Goal: Task Accomplishment & Management: Complete application form

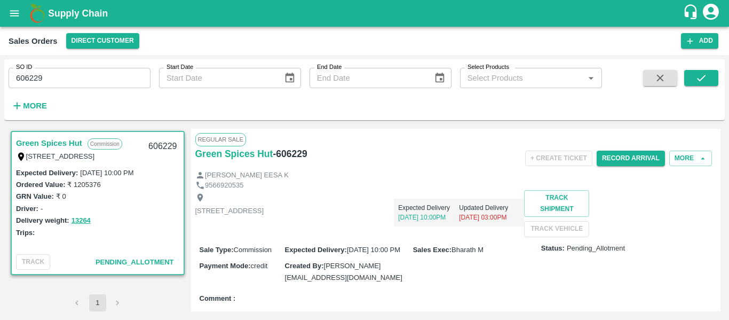
scroll to position [34, 0]
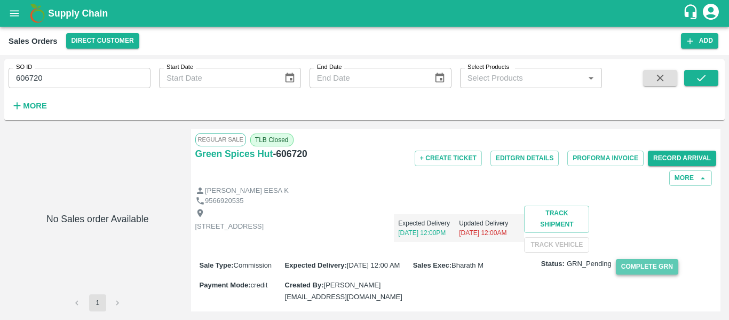
click at [651, 274] on button "Complete GRN" at bounding box center [647, 266] width 62 height 15
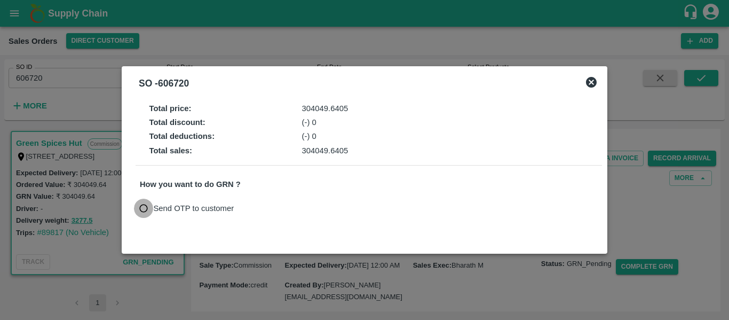
click at [144, 211] on input "Send OTP to customer" at bounding box center [144, 209] width 20 height 20
radio input "true"
click at [273, 207] on button "Send OTP" at bounding box center [264, 208] width 44 height 15
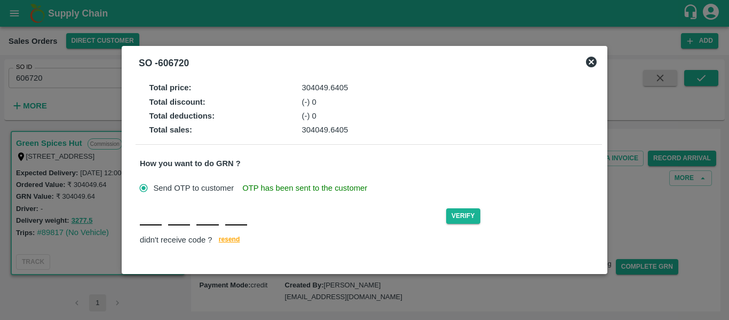
click at [153, 223] on input "text" at bounding box center [151, 215] width 22 height 19
type input "3"
type input "0"
type input "4"
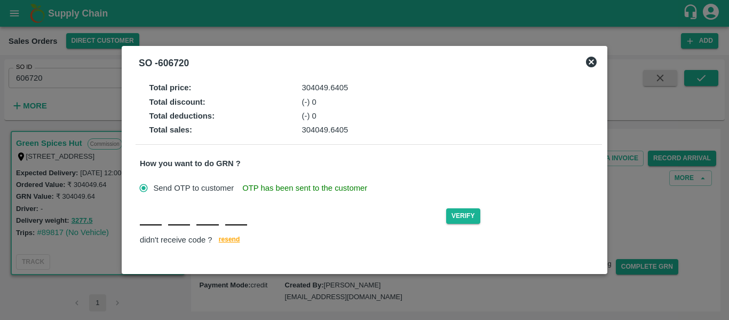
type input "k"
type input "r"
type input "x"
type input "l"
type input "K"
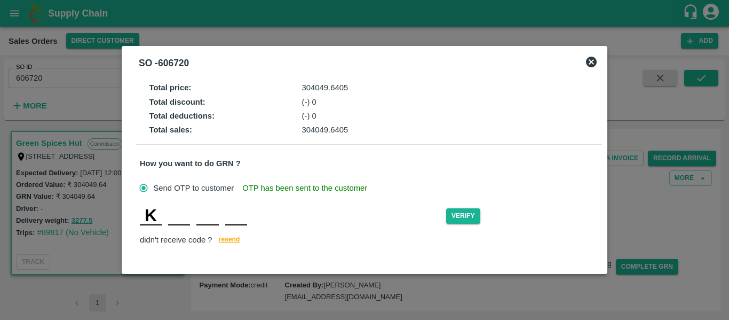
type input "R"
type input "X"
type input "L"
click at [465, 216] on button "Verify" at bounding box center [463, 215] width 34 height 15
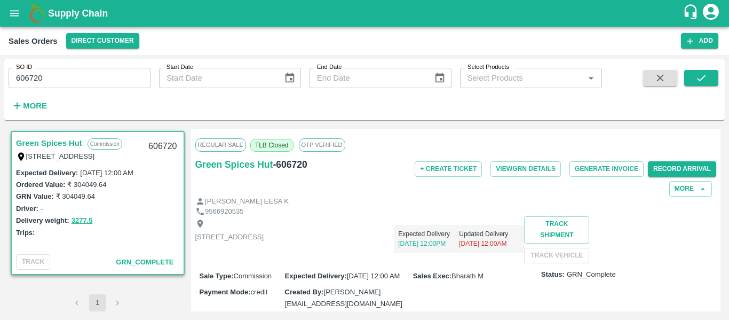
click at [465, 216] on div "9566920535" at bounding box center [455, 212] width 521 height 10
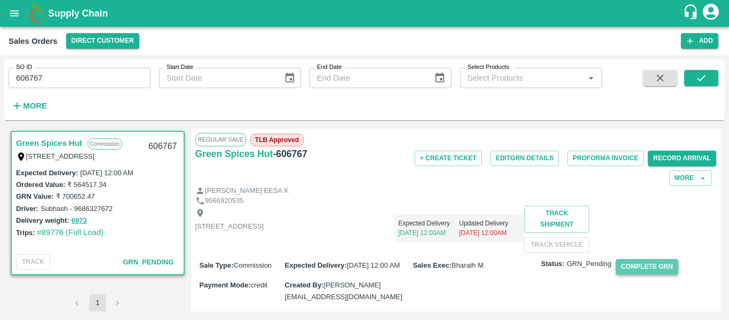
click at [643, 274] on button "Complete GRN" at bounding box center [647, 266] width 62 height 15
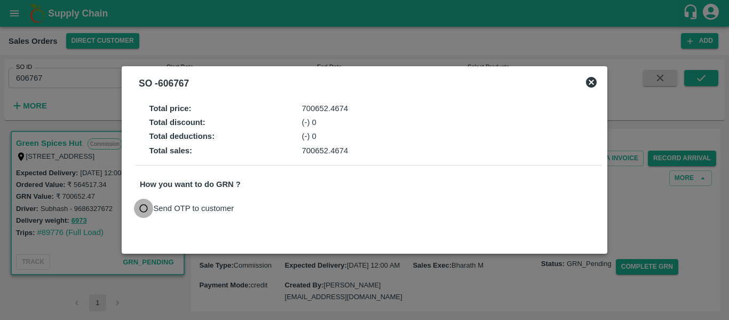
click at [145, 205] on input "Send OTP to customer" at bounding box center [144, 209] width 20 height 20
radio input "true"
click at [270, 212] on button "Send OTP" at bounding box center [264, 208] width 44 height 15
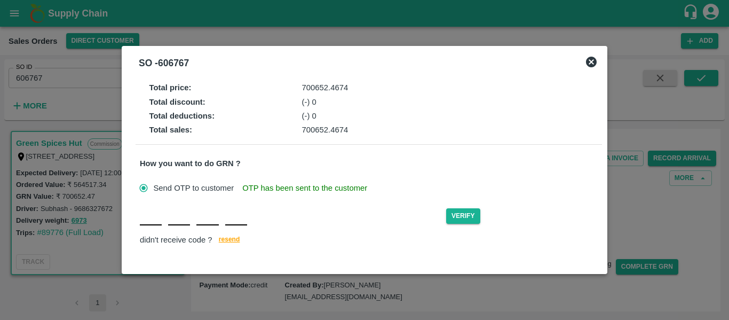
click at [157, 223] on input "text" at bounding box center [151, 215] width 22 height 19
type input "W"
type input "A"
type input "R"
type input "I"
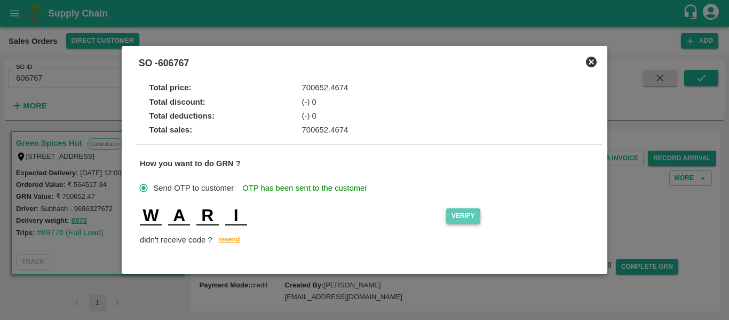
click at [464, 215] on button "Verify" at bounding box center [463, 215] width 34 height 15
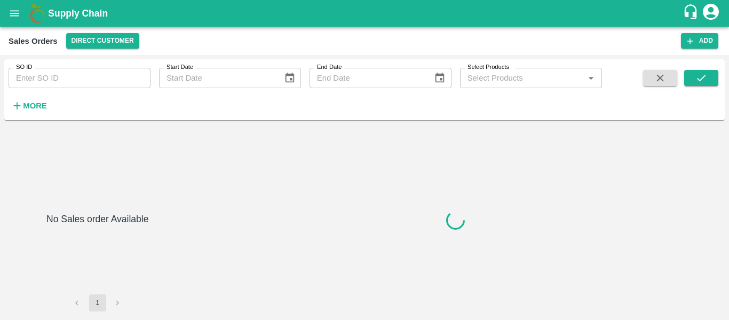
type input "606477"
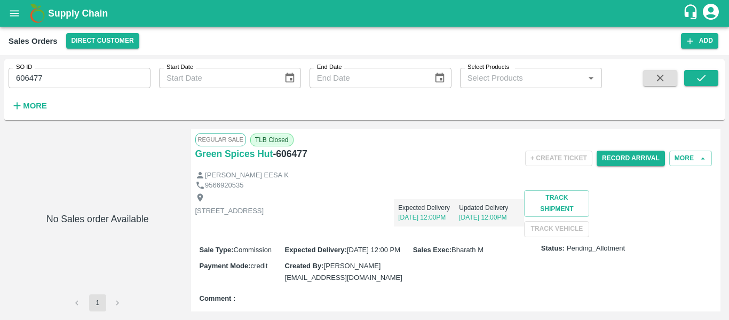
click at [372, 167] on div "+ Create Ticket Record Arrival More" at bounding box center [542, 158] width 347 height 24
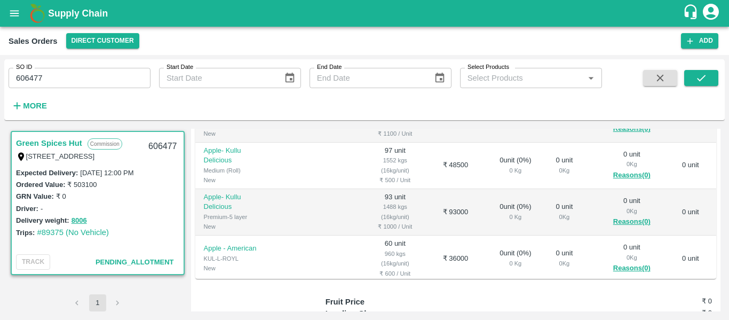
scroll to position [256, 0]
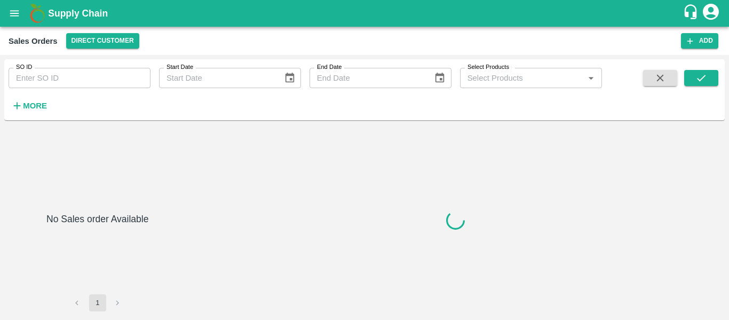
type input "606229"
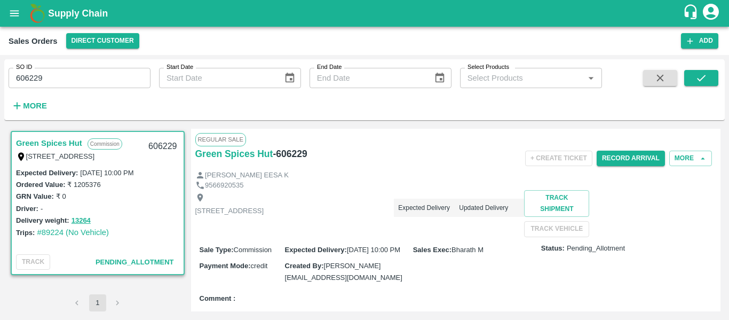
click at [395, 185] on div "9566920535" at bounding box center [455, 185] width 521 height 10
click at [629, 151] on button "Record Arrival" at bounding box center [631, 158] width 68 height 15
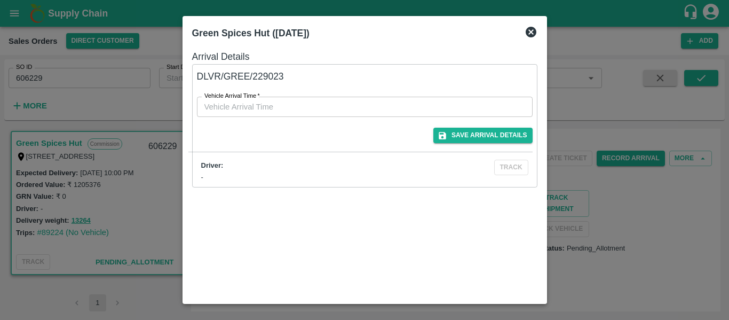
type input "DD/MM/YYYY hh:mm aa"
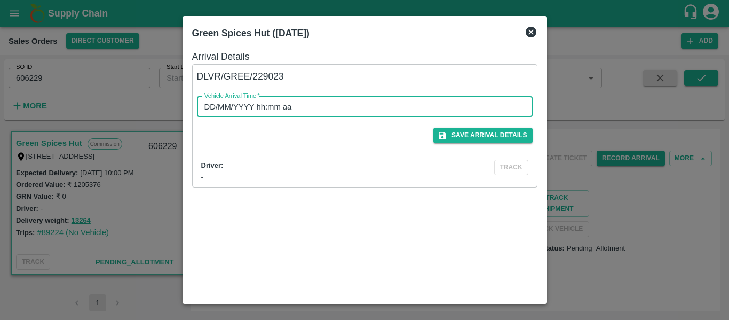
click at [304, 102] on input "DD/MM/YYYY hh:mm aa" at bounding box center [361, 107] width 328 height 20
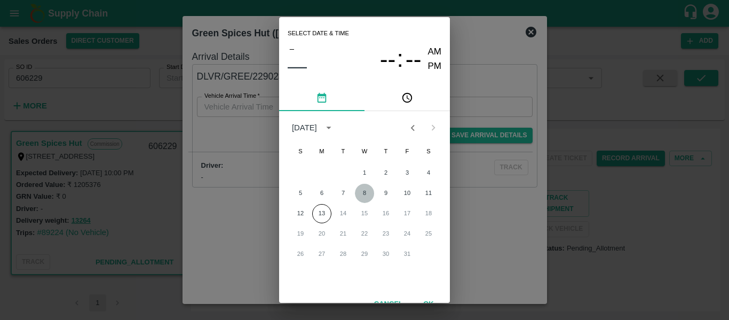
click at [366, 191] on button "8" at bounding box center [364, 193] width 19 height 19
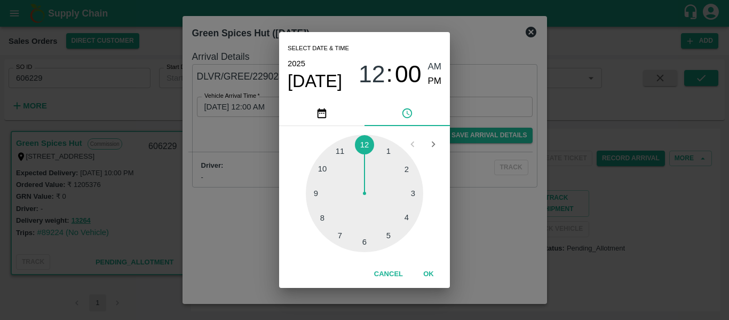
click at [436, 84] on span "PM" at bounding box center [435, 81] width 14 height 14
type input "[DATE] 12:00 PM"
click at [492, 130] on div "Select date & time [DATE] 12 : 00 AM PM 1 2 3 4 5 6 7 8 9 10 11 12 Cancel OK" at bounding box center [364, 160] width 729 height 320
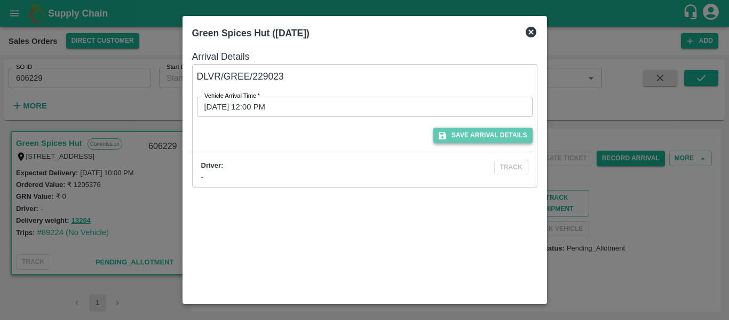
click at [472, 136] on button "Save Arrival Details" at bounding box center [482, 135] width 99 height 15
